Goal: Transaction & Acquisition: Purchase product/service

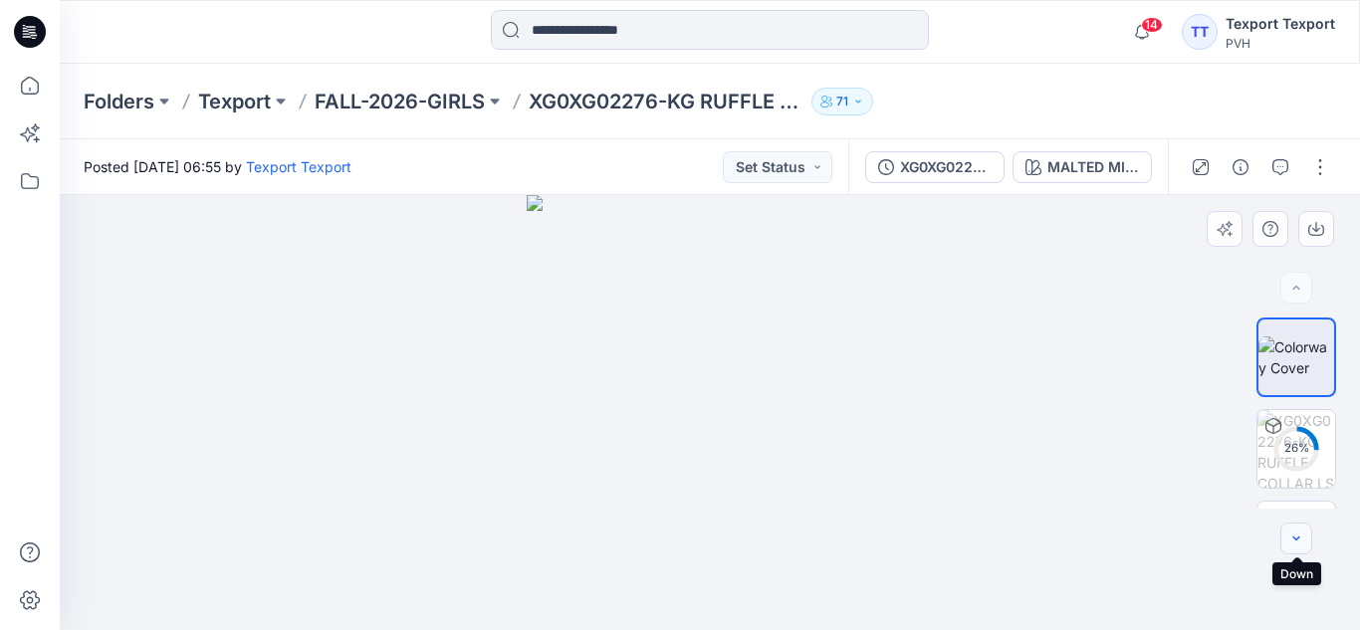
click at [1300, 539] on icon "button" at bounding box center [1296, 539] width 16 height 16
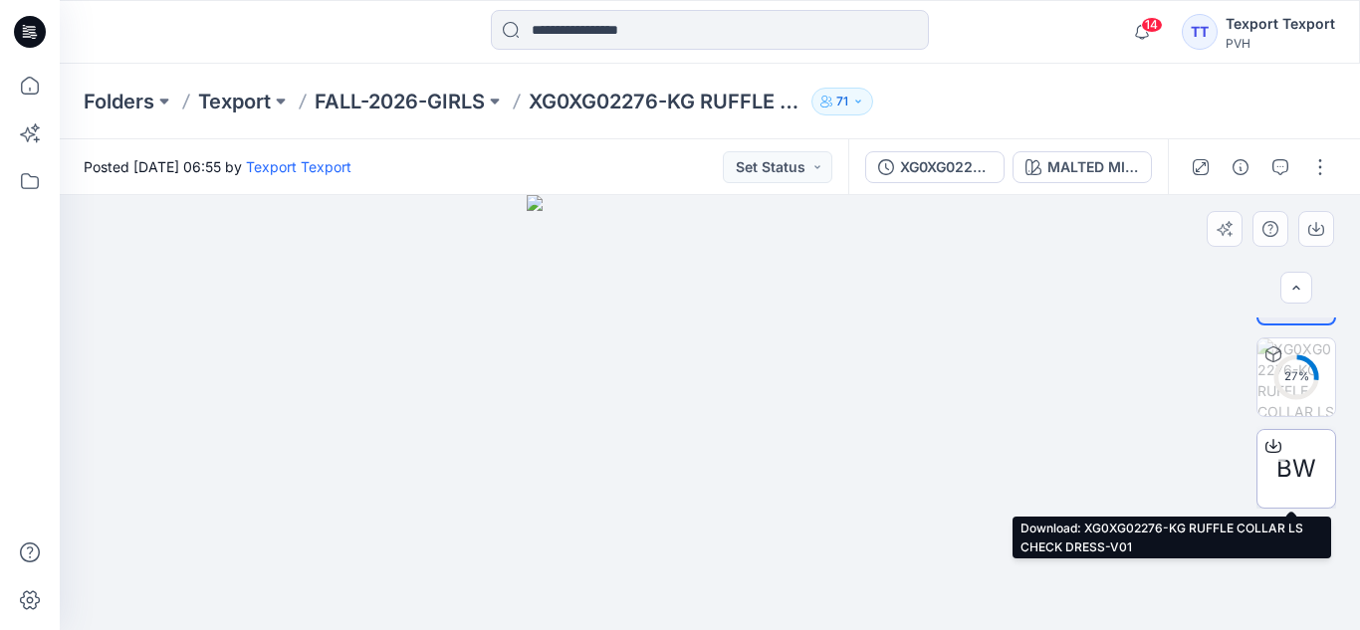
click at [1296, 464] on span "BW" at bounding box center [1296, 469] width 40 height 36
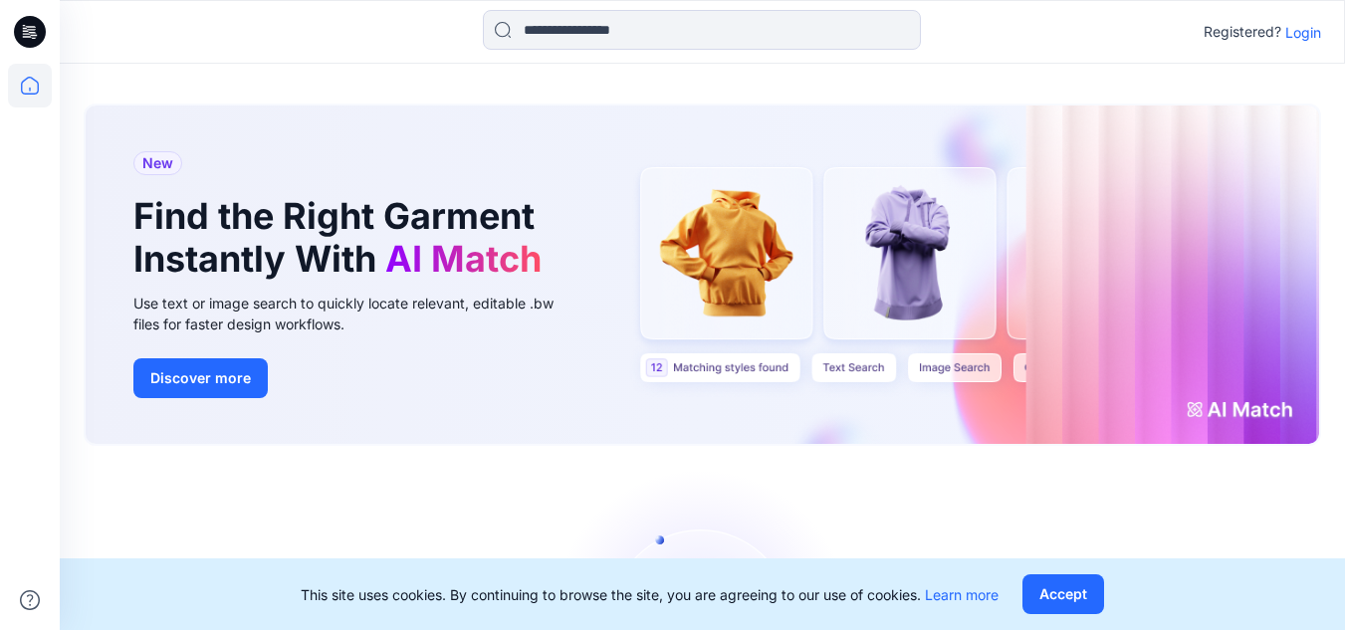
click at [1294, 33] on p "Login" at bounding box center [1303, 32] width 36 height 21
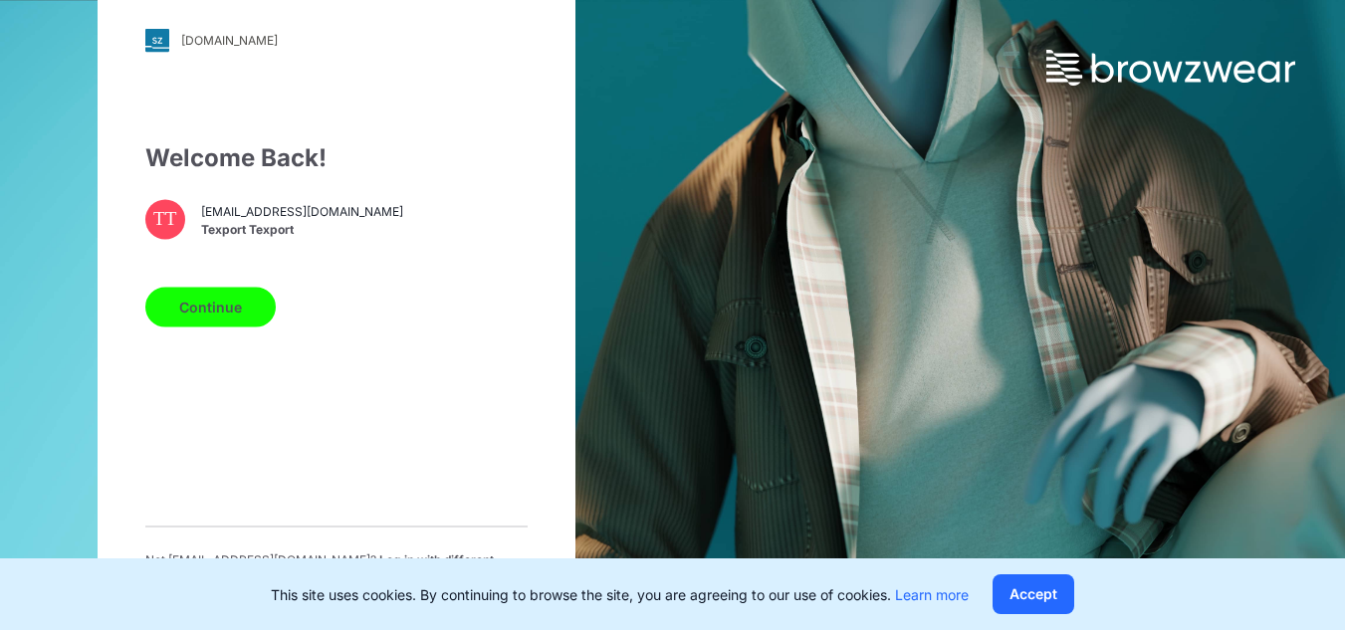
click at [238, 307] on button "Continue" at bounding box center [210, 307] width 130 height 40
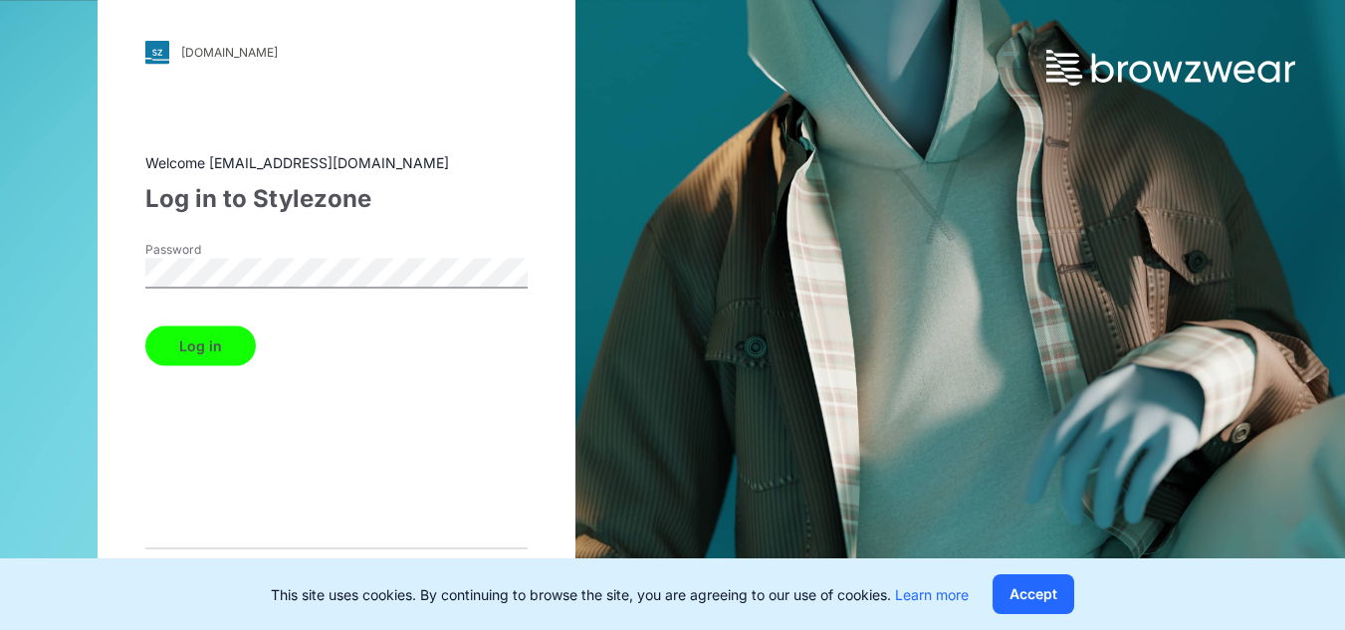
click at [228, 336] on button "Log in" at bounding box center [200, 345] width 110 height 40
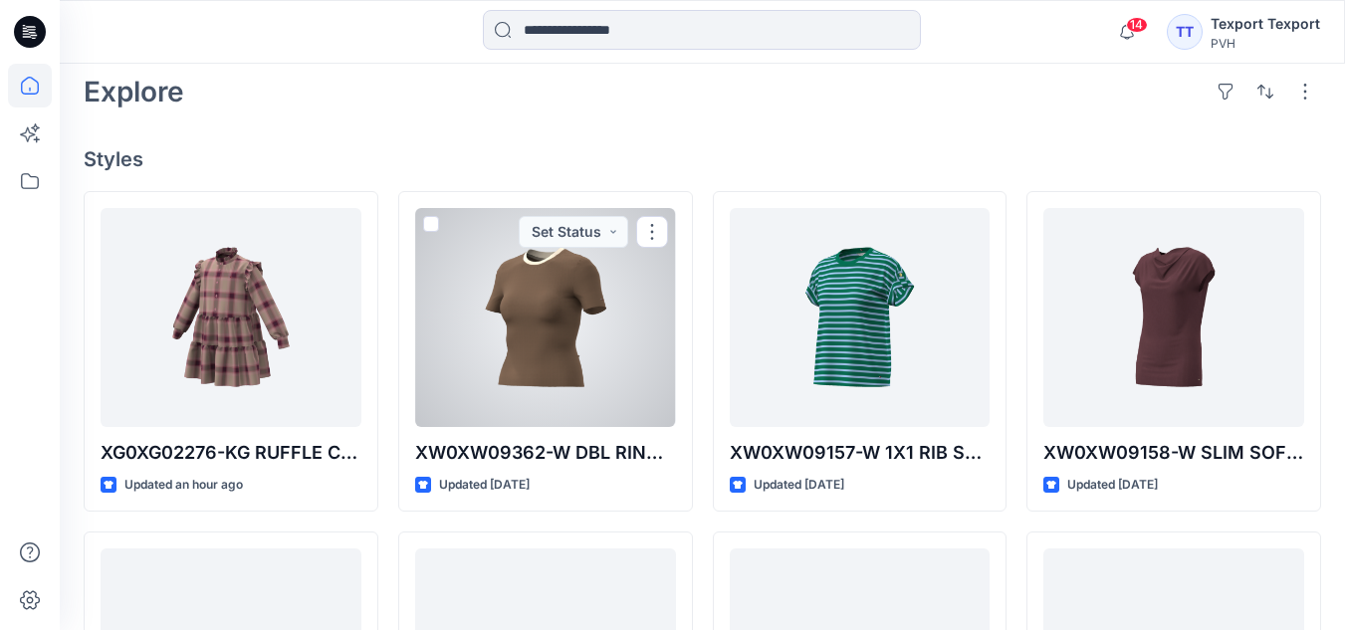
scroll to position [498, 0]
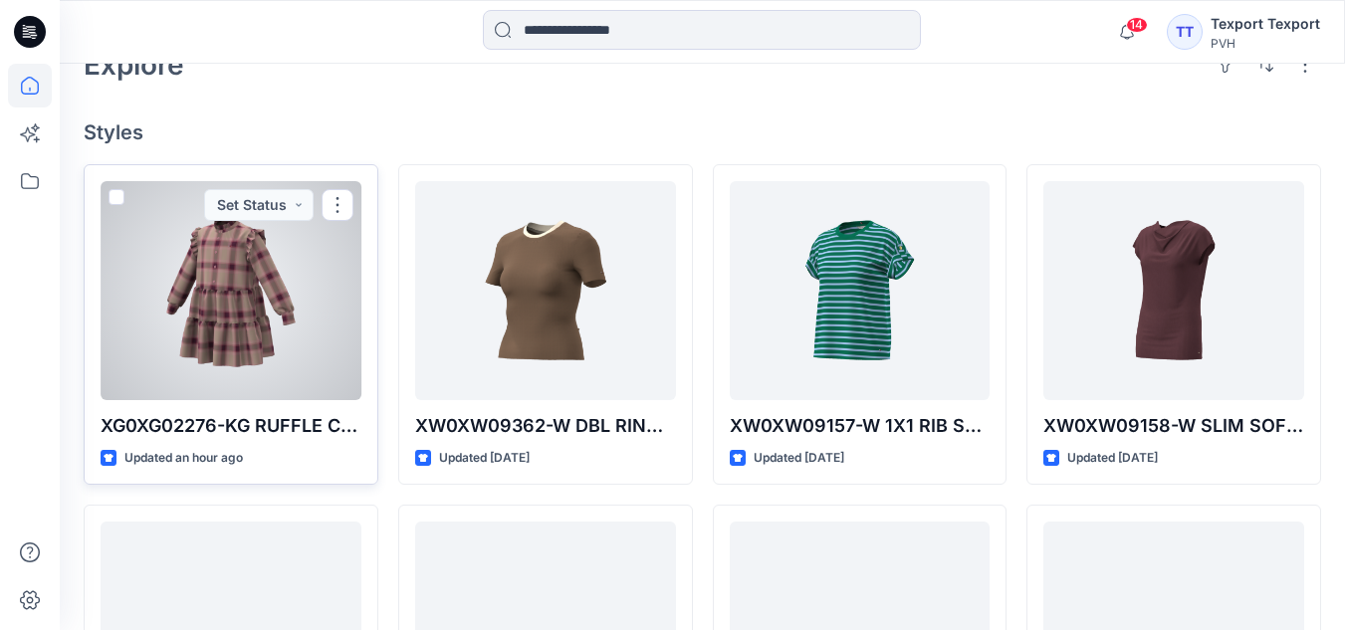
click at [349, 320] on div at bounding box center [231, 290] width 261 height 219
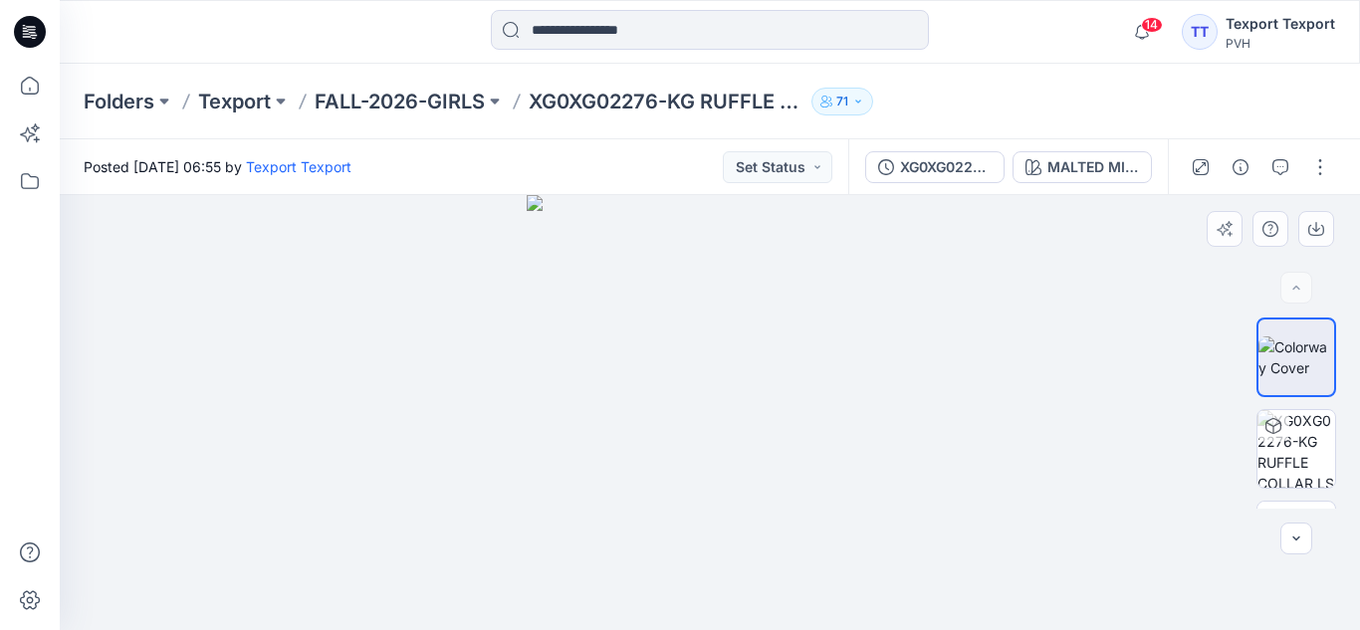
click at [690, 464] on img at bounding box center [710, 412] width 366 height 435
drag, startPoint x: 694, startPoint y: 460, endPoint x: 771, endPoint y: 454, distance: 77.9
click at [771, 454] on img at bounding box center [710, 412] width 366 height 435
drag, startPoint x: 744, startPoint y: 482, endPoint x: 748, endPoint y: 393, distance: 88.7
click at [747, 395] on img at bounding box center [710, 412] width 366 height 435
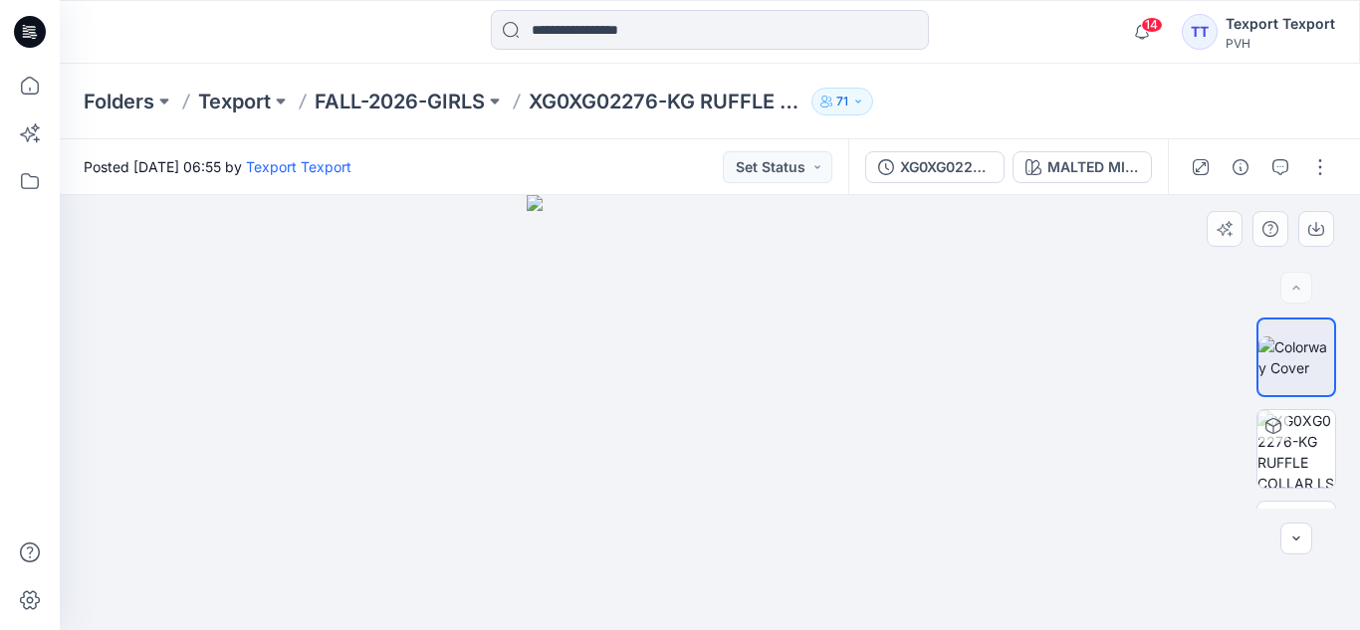
drag, startPoint x: 748, startPoint y: 391, endPoint x: 624, endPoint y: 407, distance: 124.5
click at [624, 407] on img at bounding box center [710, 412] width 366 height 435
click at [1293, 364] on img at bounding box center [1296, 357] width 76 height 42
drag, startPoint x: 752, startPoint y: 482, endPoint x: 601, endPoint y: 503, distance: 151.8
click at [601, 503] on img at bounding box center [710, 412] width 366 height 435
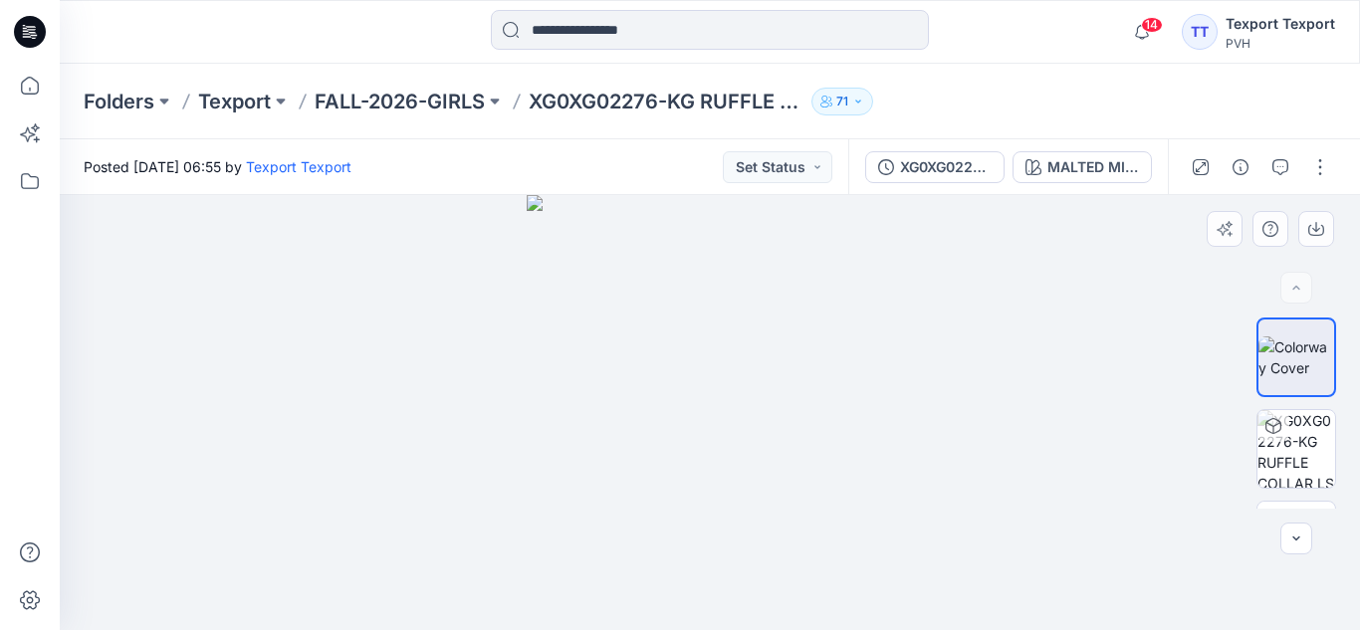
drag, startPoint x: 679, startPoint y: 510, endPoint x: 778, endPoint y: 517, distance: 99.8
click at [778, 516] on img at bounding box center [710, 412] width 366 height 435
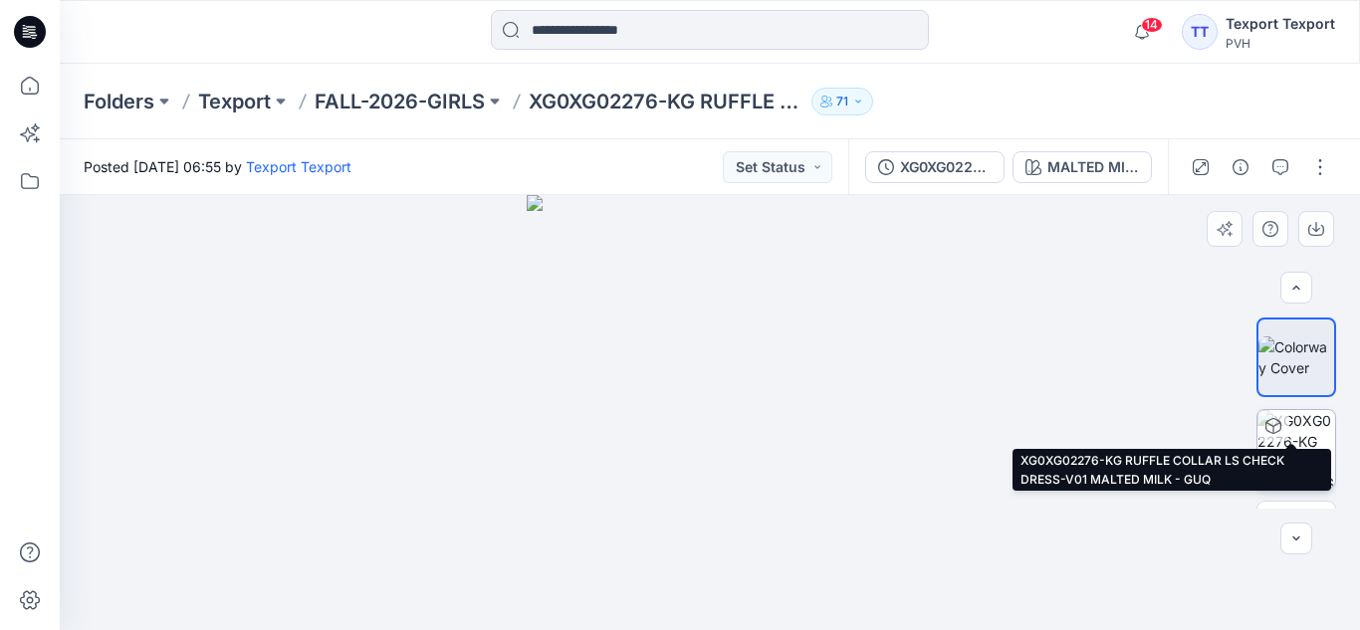
scroll to position [72, 0]
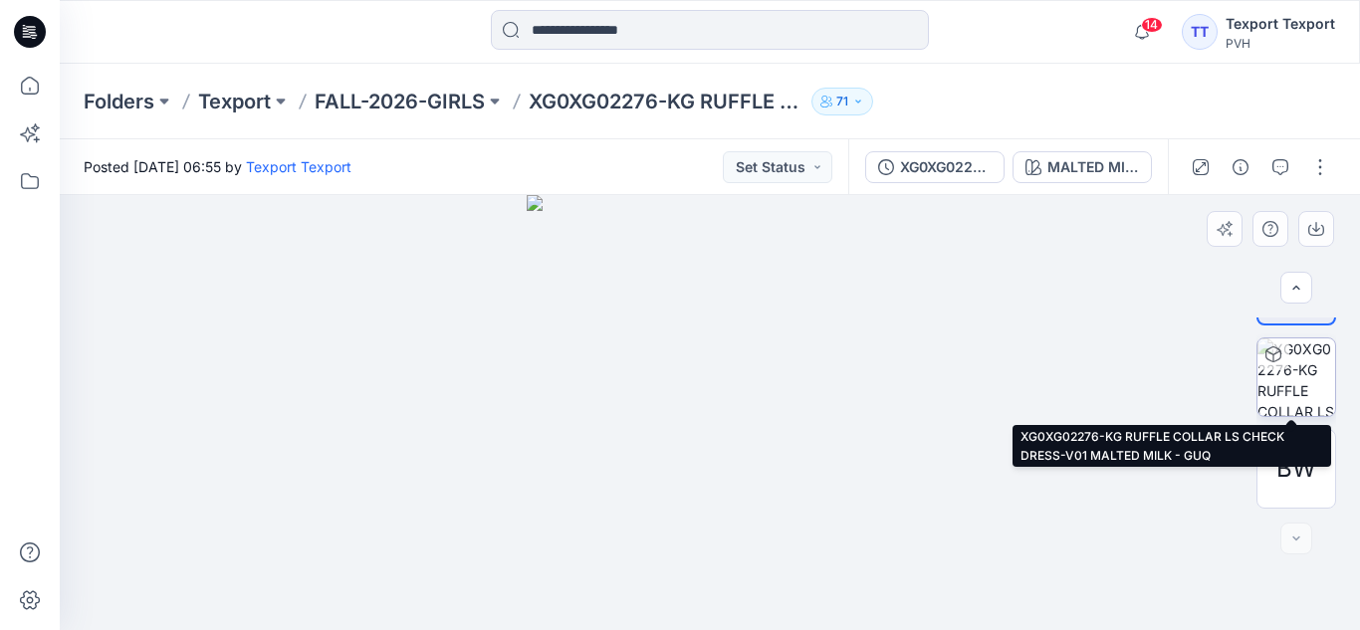
click at [1293, 388] on img at bounding box center [1296, 377] width 78 height 78
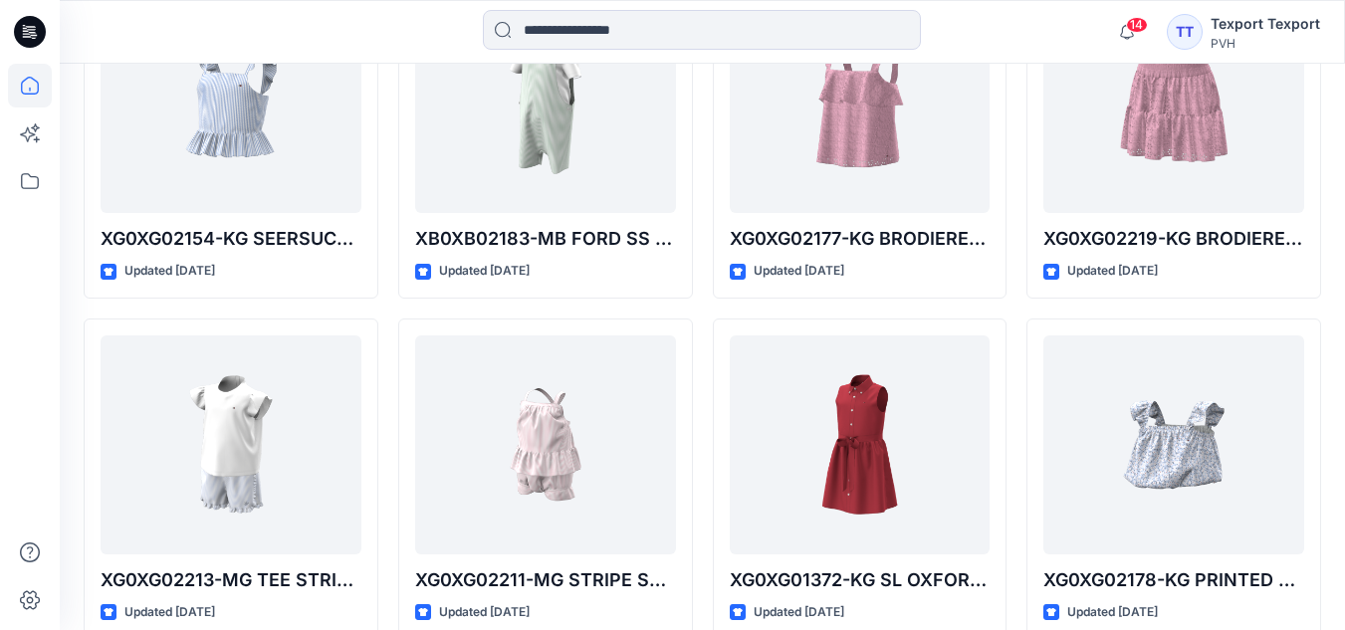
scroll to position [2949, 0]
